Goal: Information Seeking & Learning: Learn about a topic

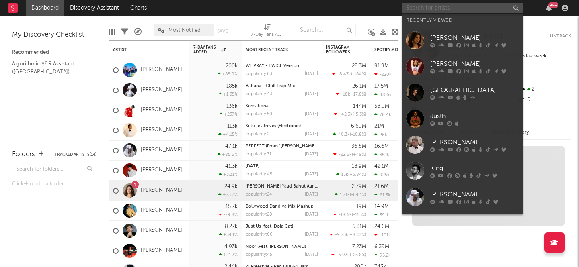
click at [431, 10] on input "text" at bounding box center [462, 8] width 121 height 10
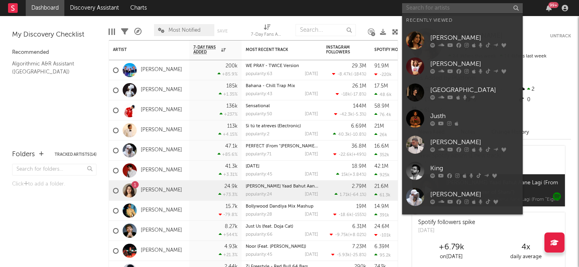
click at [443, 9] on input "text" at bounding box center [462, 8] width 121 height 10
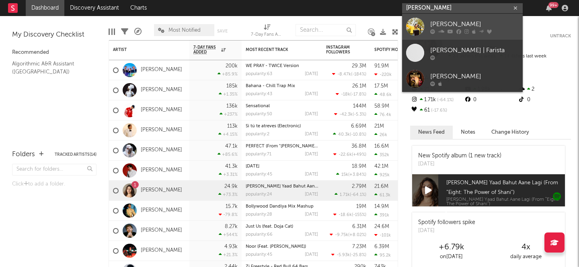
type input "Renuka Panwar"
click at [468, 21] on div "Renuka Panwar" at bounding box center [474, 24] width 88 height 10
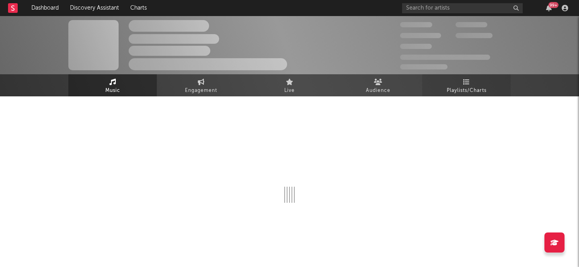
click at [460, 84] on link "Playlists/Charts" at bounding box center [466, 85] width 88 height 22
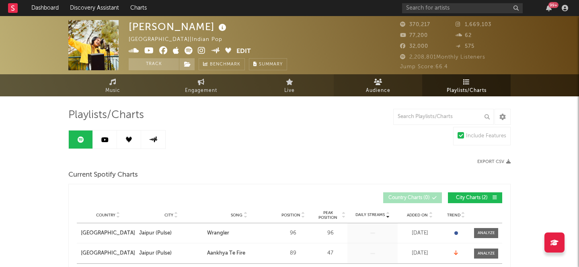
click at [397, 82] on link "Audience" at bounding box center [378, 85] width 88 height 22
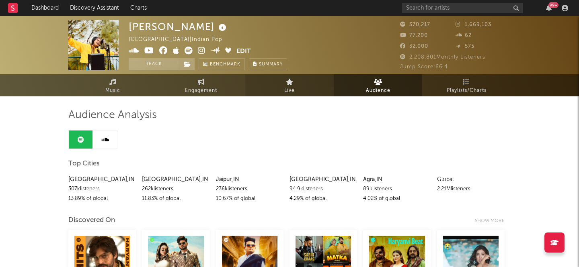
click at [292, 86] on span "Live" at bounding box center [289, 91] width 10 height 10
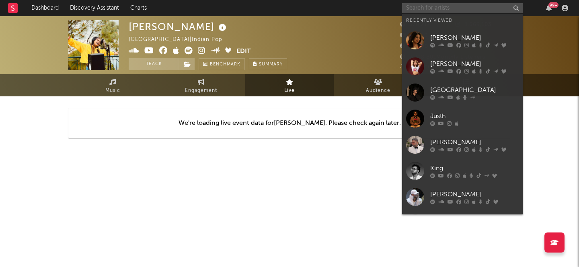
click at [467, 4] on input "text" at bounding box center [462, 8] width 121 height 10
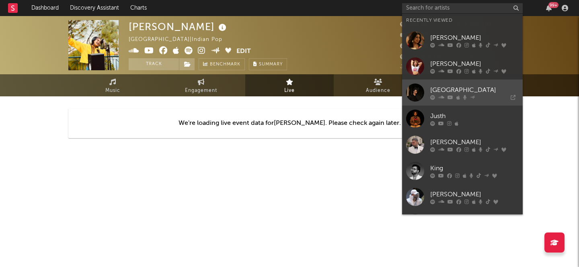
click at [435, 91] on div "[GEOGRAPHIC_DATA]" at bounding box center [474, 90] width 88 height 10
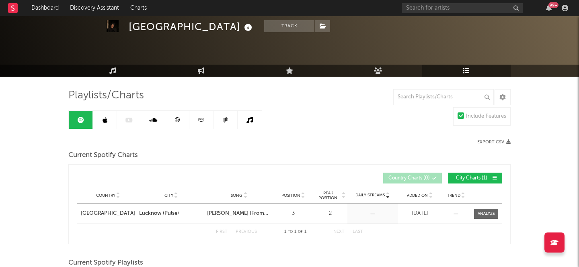
scroll to position [61, 0]
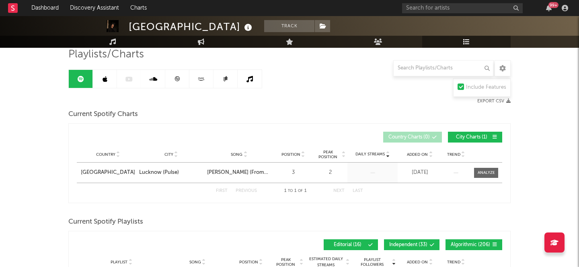
click at [107, 81] on link at bounding box center [105, 79] width 24 height 18
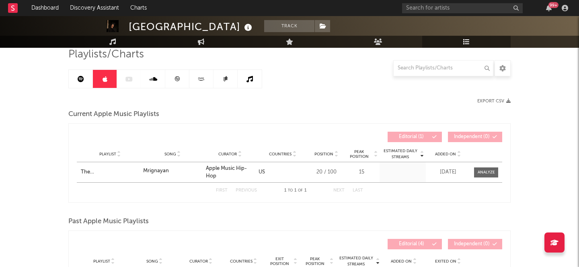
click at [127, 83] on div at bounding box center [165, 79] width 194 height 19
click at [148, 83] on link at bounding box center [153, 79] width 24 height 18
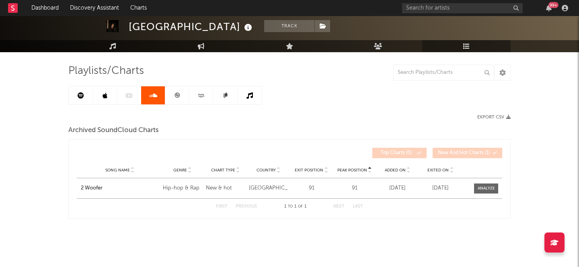
click at [171, 94] on link at bounding box center [177, 95] width 24 height 18
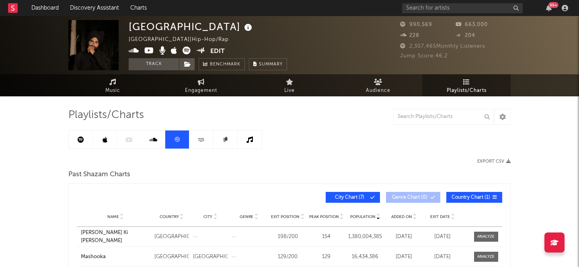
click at [88, 138] on link at bounding box center [81, 140] width 24 height 18
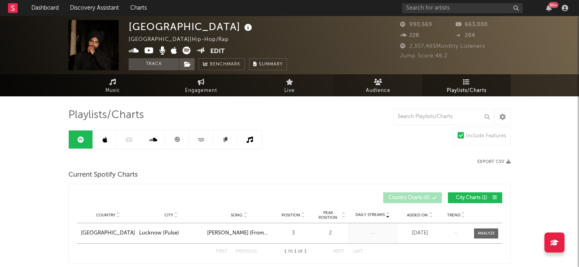
click at [373, 84] on link "Audience" at bounding box center [378, 85] width 88 height 22
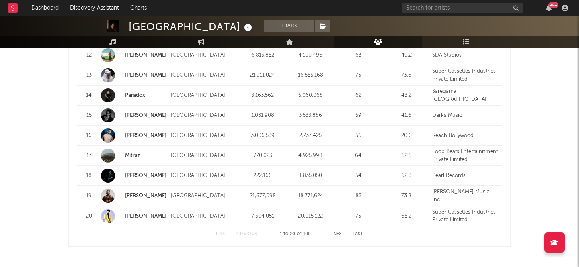
scroll to position [1033, 0]
